Goal: Check status: Check status

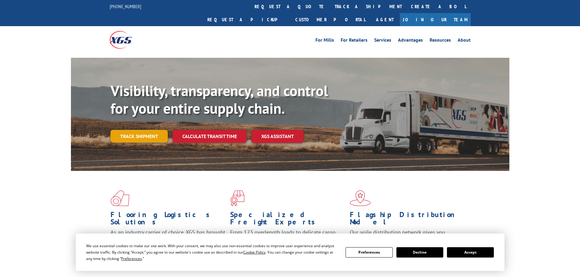
click at [143, 130] on link "Track shipment" at bounding box center [139, 136] width 57 height 13
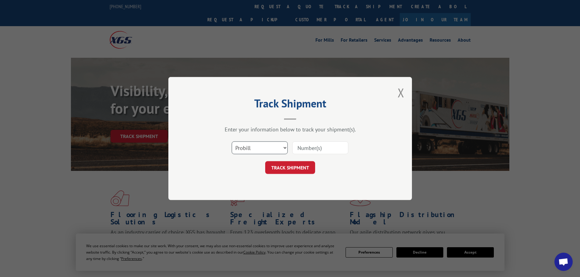
click at [252, 151] on select "Select category... Probill BOL PO" at bounding box center [260, 148] width 56 height 13
select select "bol"
click at [232, 142] on select "Select category... Probill BOL PO" at bounding box center [260, 148] width 56 height 13
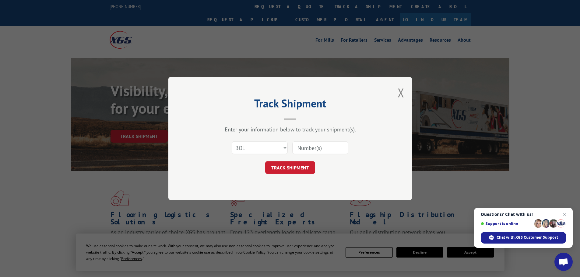
click at [326, 145] on input at bounding box center [320, 148] width 56 height 13
paste input "5993058"
type input "5993058"
click at [286, 168] on button "TRACK SHIPMENT" at bounding box center [290, 167] width 50 height 13
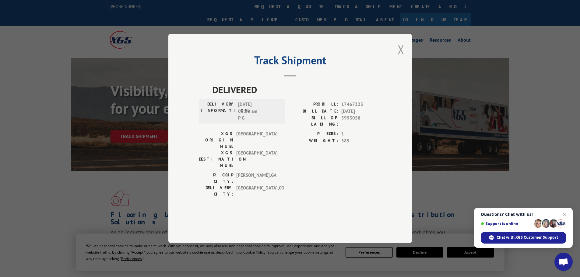
click at [399, 58] on button "Close modal" at bounding box center [401, 49] width 7 height 16
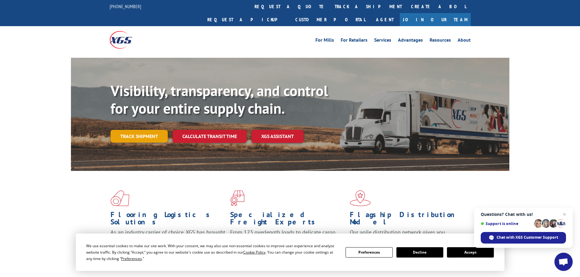
click at [150, 130] on link "Track shipment" at bounding box center [139, 136] width 57 height 13
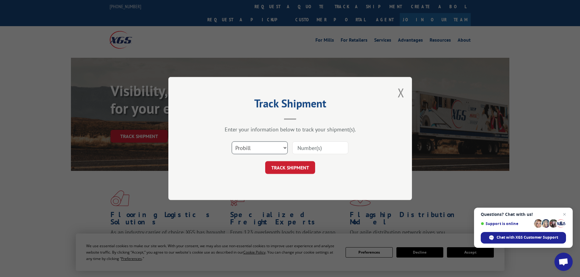
click at [265, 149] on select "Select category... Probill BOL PO" at bounding box center [260, 148] width 56 height 13
select select "bol"
click at [232, 142] on select "Select category... Probill BOL PO" at bounding box center [260, 148] width 56 height 13
click at [325, 151] on input at bounding box center [320, 148] width 56 height 13
paste input "0078166882"
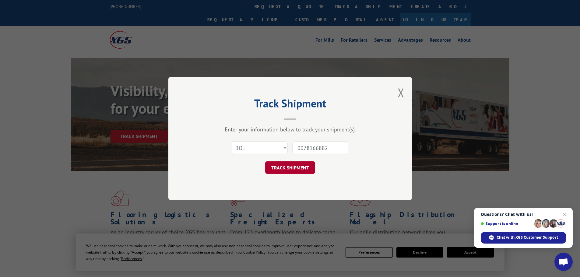
type input "0078166882"
click at [279, 169] on button "TRACK SHIPMENT" at bounding box center [290, 167] width 50 height 13
